Goal: Transaction & Acquisition: Purchase product/service

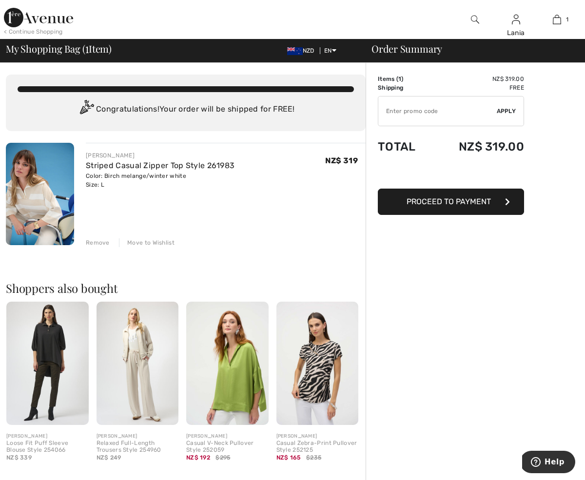
click at [506, 202] on icon "button" at bounding box center [507, 202] width 5 height 8
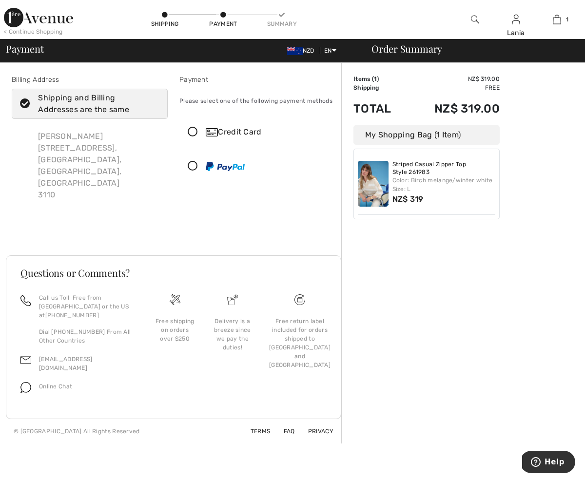
click at [192, 137] on icon at bounding box center [193, 132] width 26 height 10
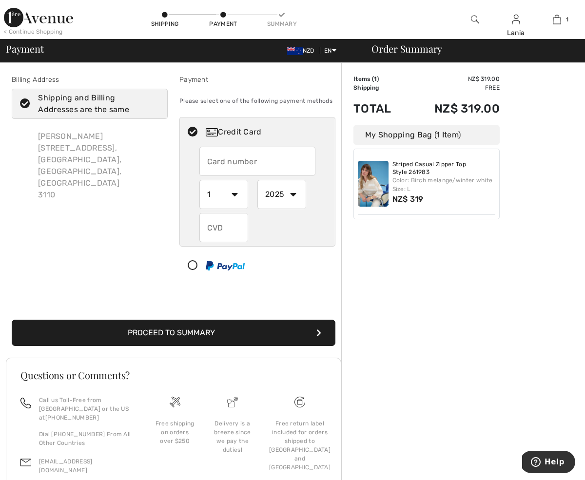
click at [234, 168] on input "text" at bounding box center [257, 161] width 116 height 29
type input "5228301103716384"
click at [233, 202] on select "1 2 3 4 5 6 7 8 9 10 11 12" at bounding box center [223, 194] width 49 height 29
select select "4"
click at [199, 190] on select "1 2 3 4 5 6 7 8 9 10 11 12" at bounding box center [223, 194] width 49 height 29
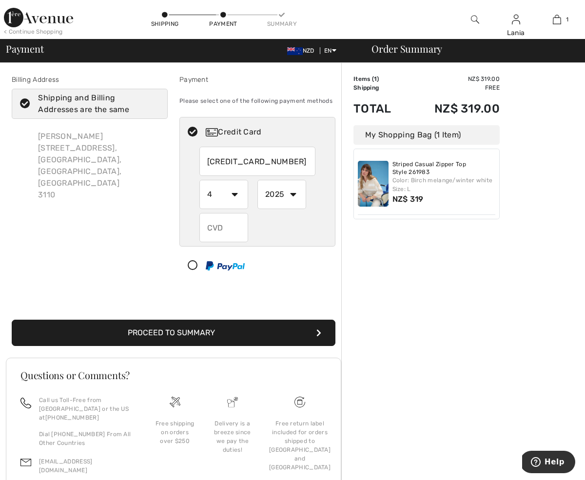
click at [292, 201] on select "2025 2026 2027 2028 2029 2030 2031 2032 2033 2034 2035" at bounding box center [281, 194] width 49 height 29
select select "2029"
click at [257, 190] on select "2025 2026 2027 2028 2029 2030 2031 2032 2033 2034 2035" at bounding box center [281, 194] width 49 height 29
click at [231, 240] on input "text" at bounding box center [223, 227] width 49 height 29
type input "8"
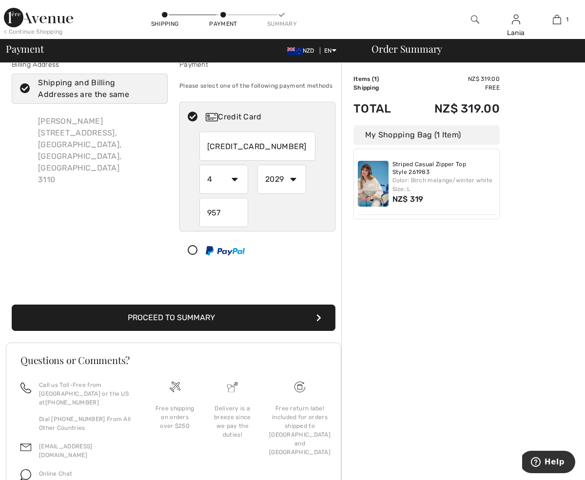
scroll to position [16, 0]
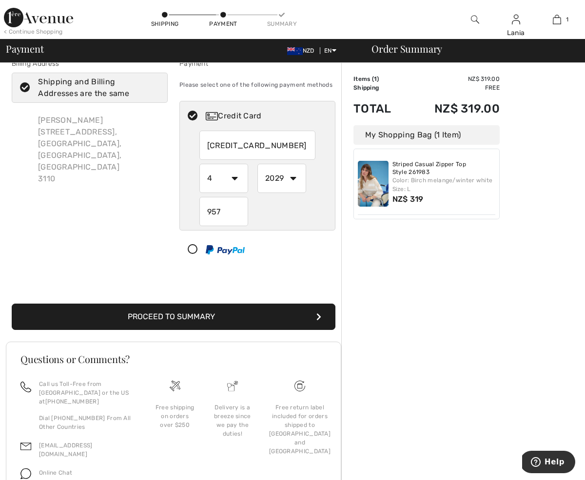
type input "957"
click at [319, 321] on icon "submit" at bounding box center [318, 317] width 5 height 8
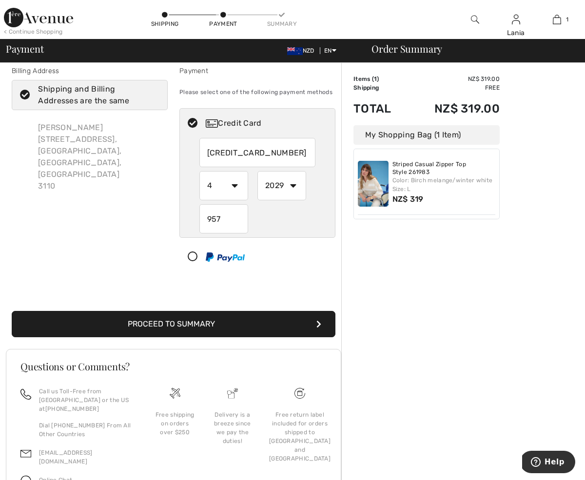
scroll to position [8, 0]
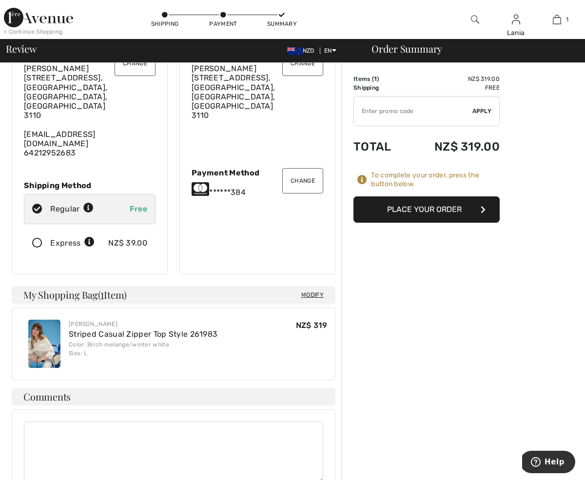
scroll to position [54, 0]
click at [67, 434] on textarea at bounding box center [173, 451] width 299 height 61
click at [187, 421] on textarea "2nd house down drive leave at front doorpls" at bounding box center [173, 451] width 299 height 61
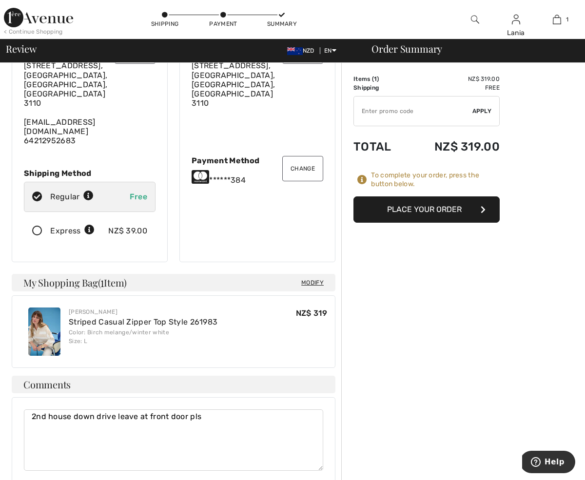
type textarea "2nd house down drive leave at front door pls"
click at [480, 211] on button "Place Your Order" at bounding box center [426, 209] width 146 height 26
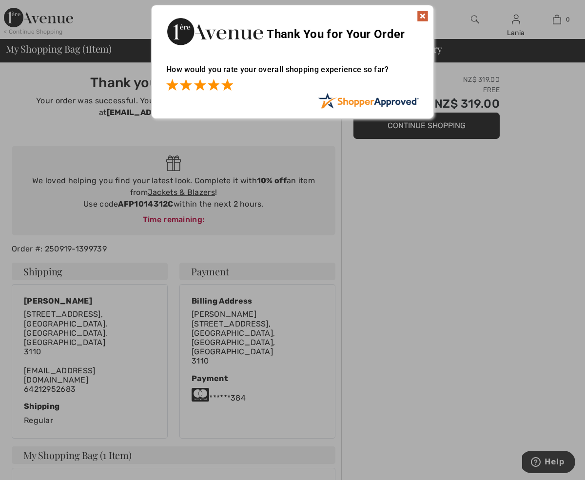
drag, startPoint x: 229, startPoint y: 85, endPoint x: 250, endPoint y: 83, distance: 21.5
click at [229, 85] on span at bounding box center [227, 85] width 12 height 12
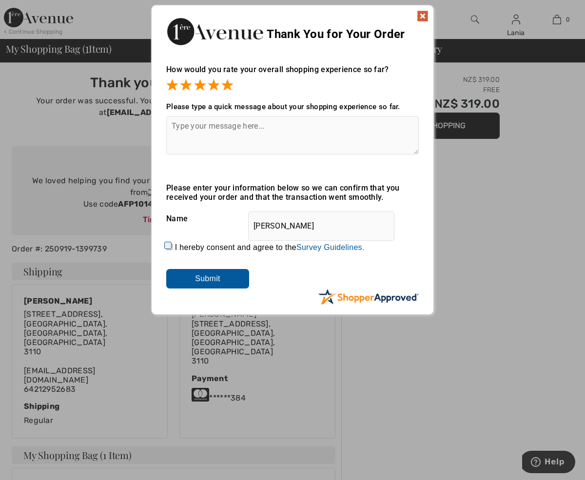
click at [166, 244] on input "I hereby consent and agree to the By submitting a review, you grant permission …" at bounding box center [169, 247] width 6 height 6
checkbox input "true"
click at [198, 278] on input "Submit" at bounding box center [207, 278] width 83 height 19
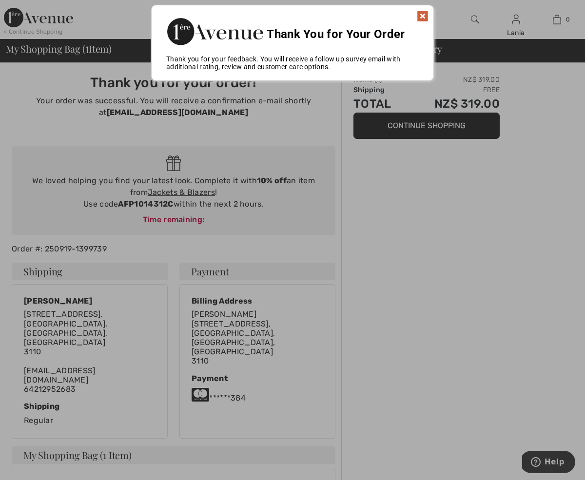
click at [421, 17] on img at bounding box center [423, 16] width 12 height 12
